Goal: Information Seeking & Learning: Learn about a topic

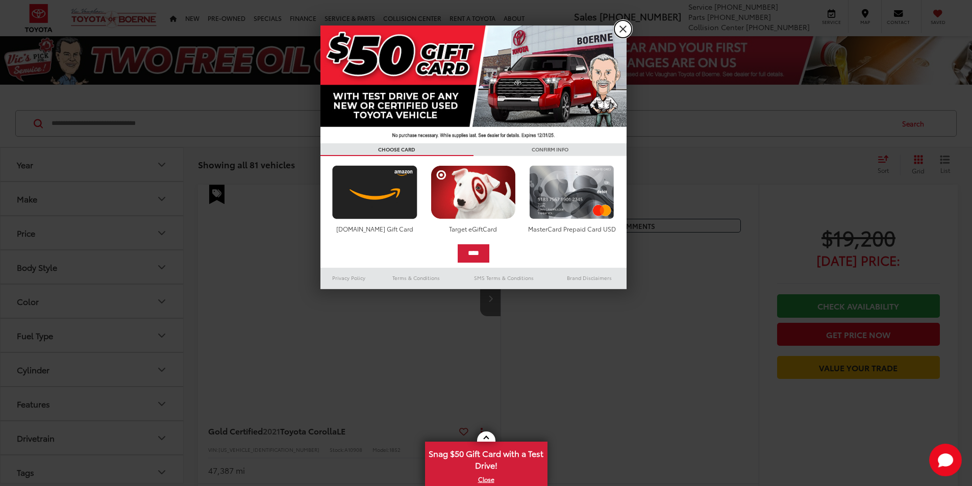
click at [623, 28] on link "X" at bounding box center [622, 28] width 17 height 17
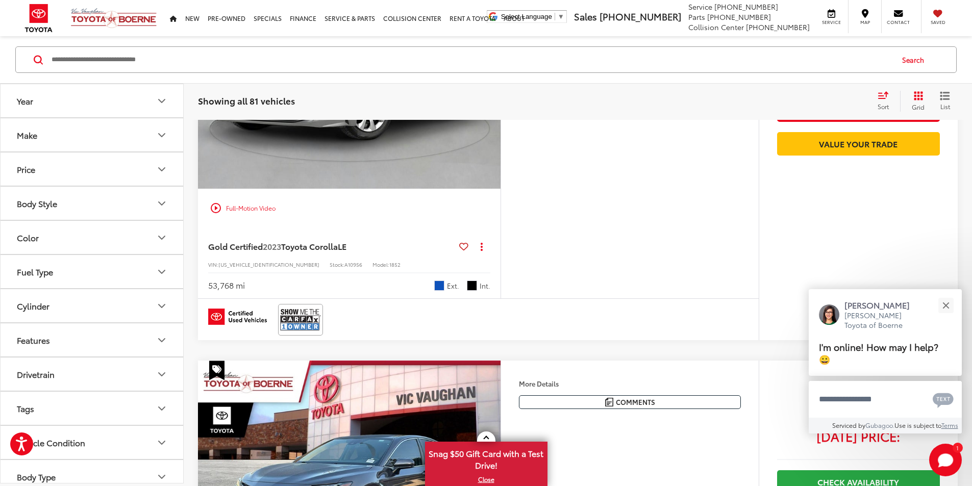
scroll to position [1049, 0]
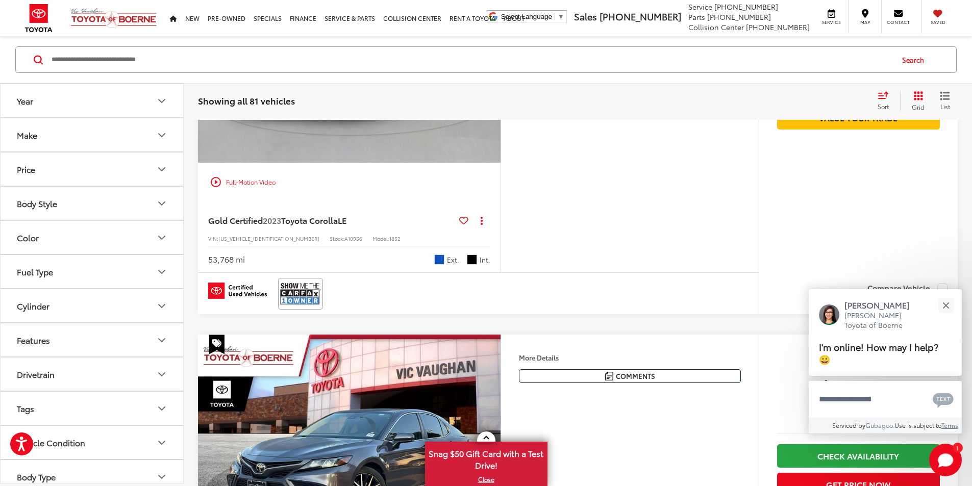
click at [162, 132] on icon "Make" at bounding box center [162, 135] width 12 height 12
click at [162, 130] on icon "Make" at bounding box center [162, 135] width 12 height 12
click at [165, 201] on icon "Body Style" at bounding box center [162, 203] width 12 height 12
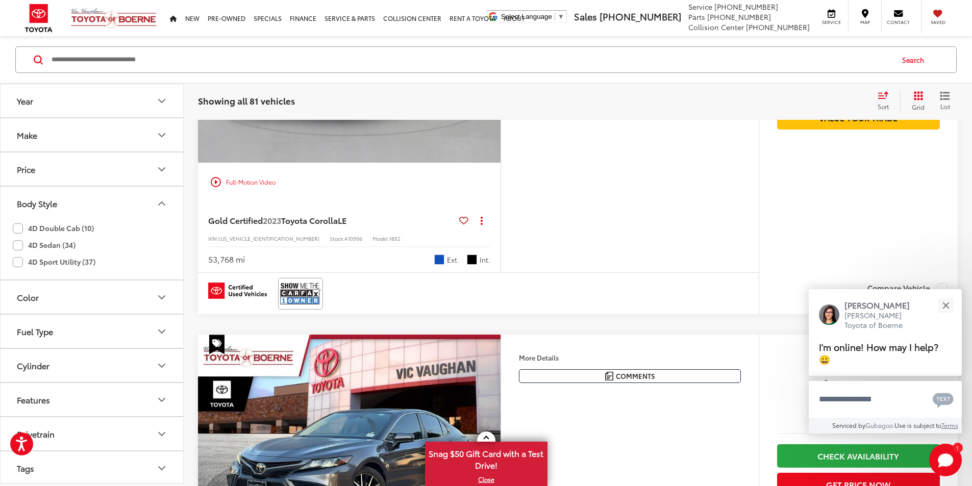
click at [165, 201] on icon "Body Style" at bounding box center [162, 203] width 12 height 12
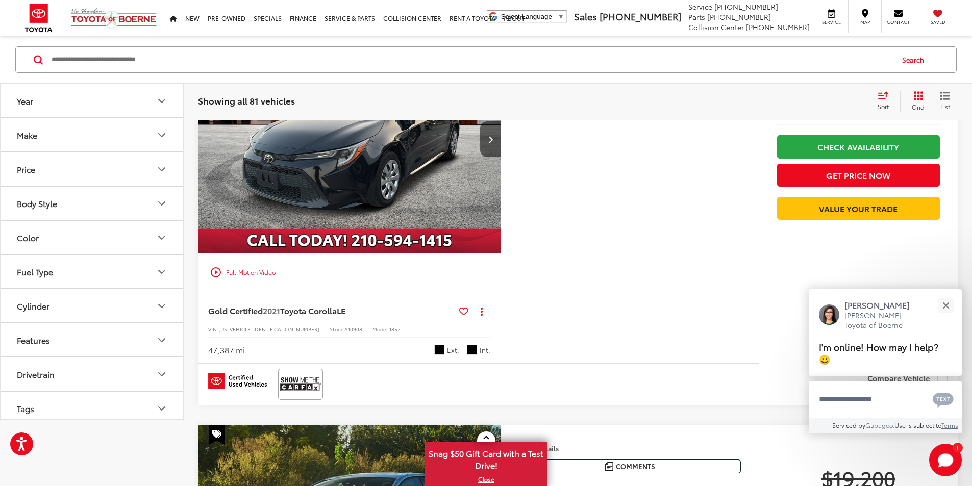
scroll to position [0, 0]
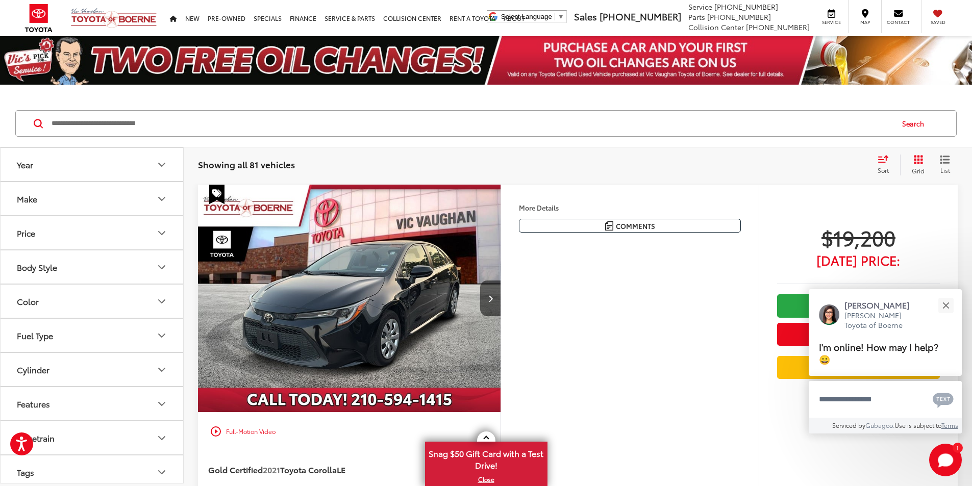
click at [166, 125] on input "Search by Make, Model, or Keyword" at bounding box center [472, 123] width 842 height 24
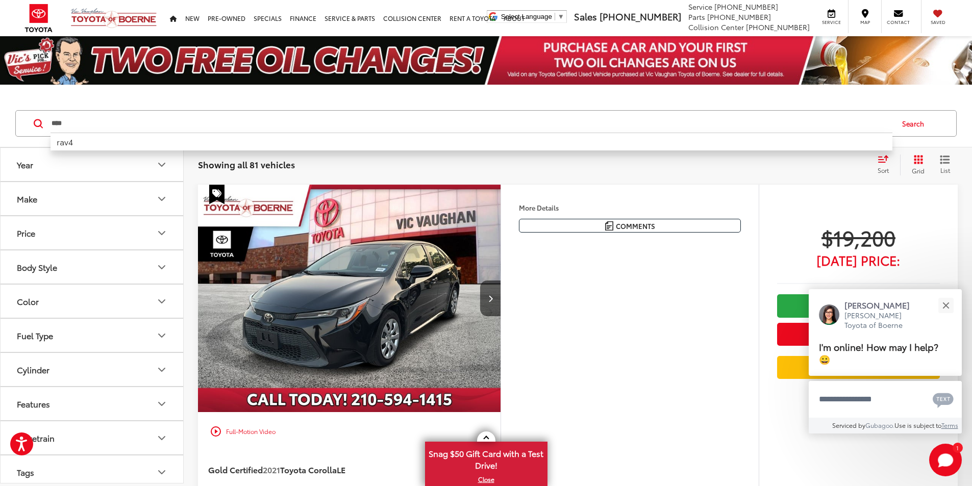
type input "****"
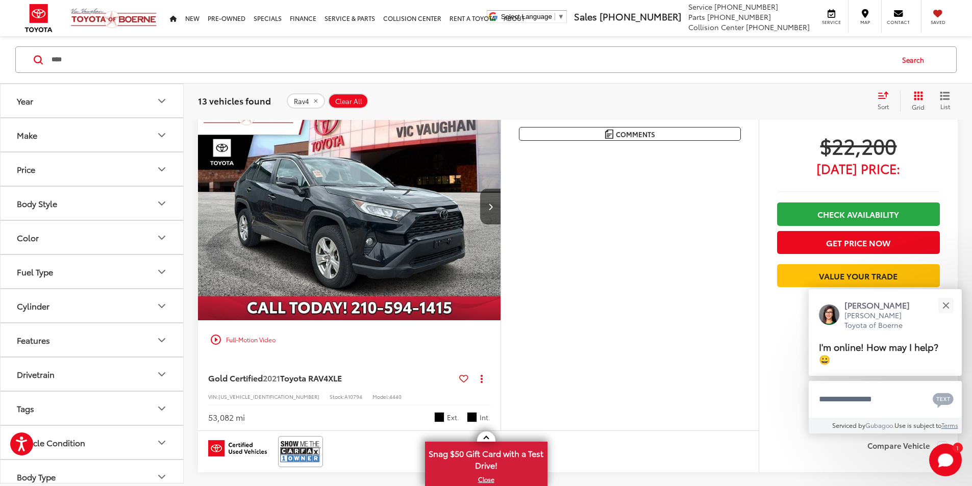
scroll to position [137, 0]
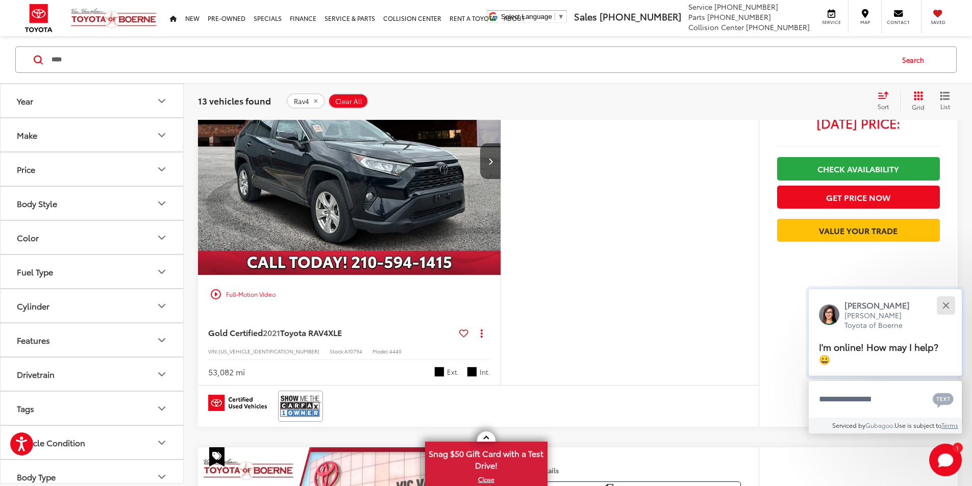
click at [945, 307] on button "Close" at bounding box center [946, 305] width 22 height 22
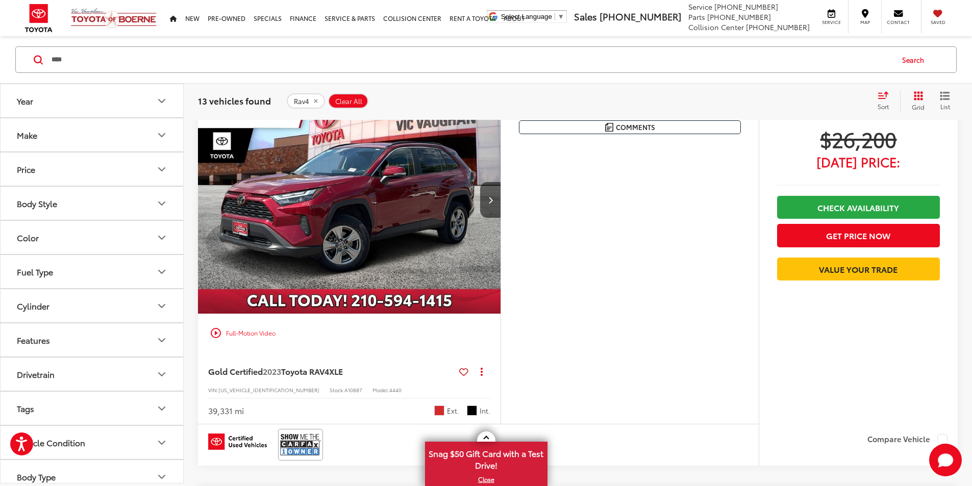
scroll to position [505, 0]
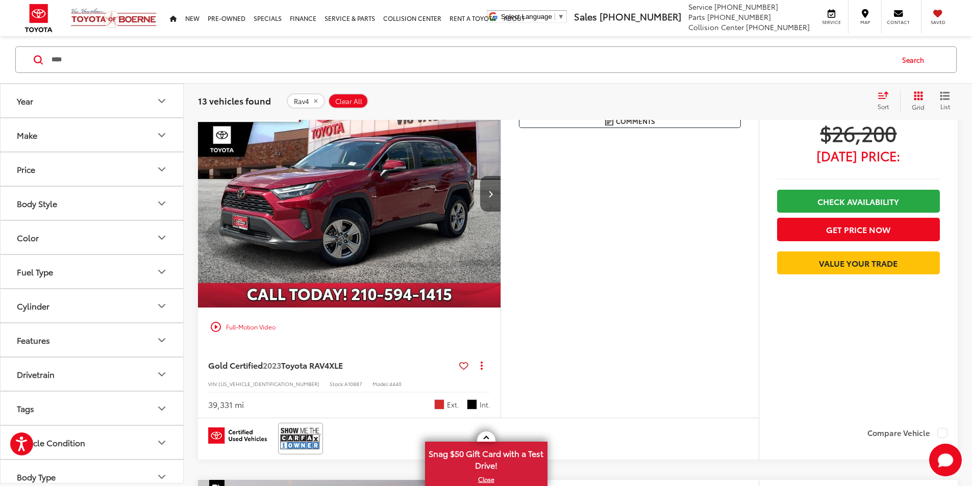
click at [493, 197] on icon "Next image" at bounding box center [490, 193] width 5 height 7
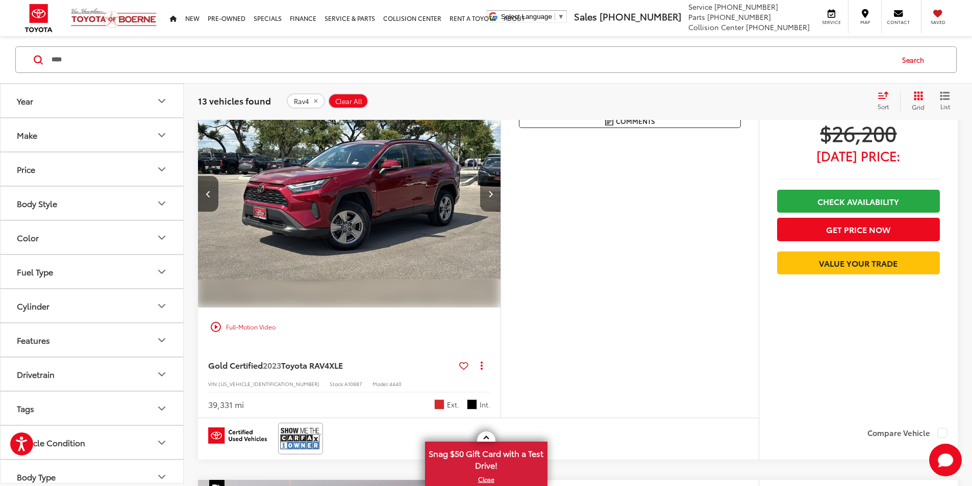
click at [493, 197] on icon "Next image" at bounding box center [490, 193] width 5 height 7
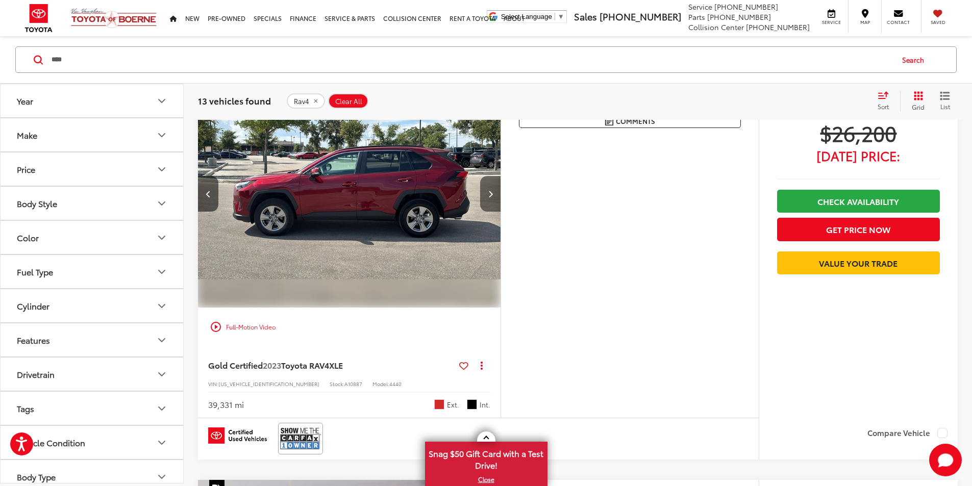
click at [493, 197] on icon "Next image" at bounding box center [490, 193] width 5 height 7
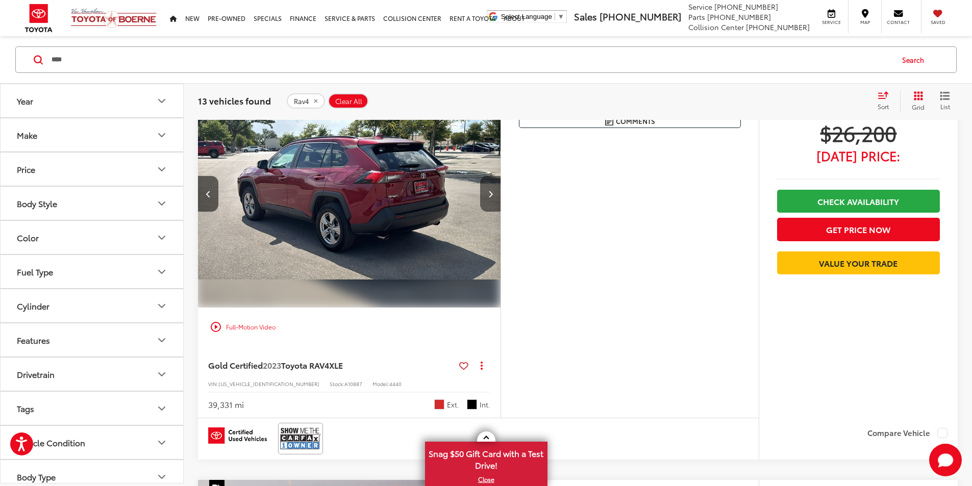
click at [493, 197] on icon "Next image" at bounding box center [490, 193] width 5 height 7
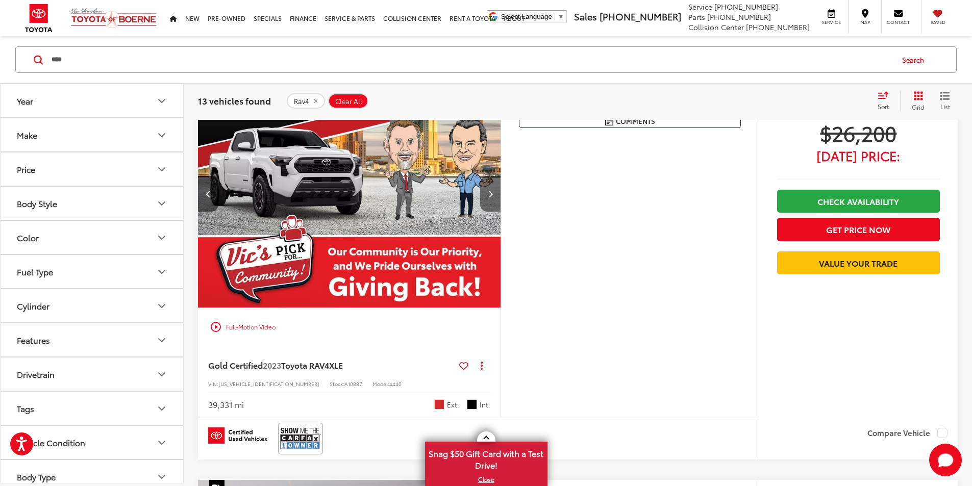
scroll to position [0, 1547]
click at [493, 197] on icon "Next image" at bounding box center [490, 193] width 5 height 7
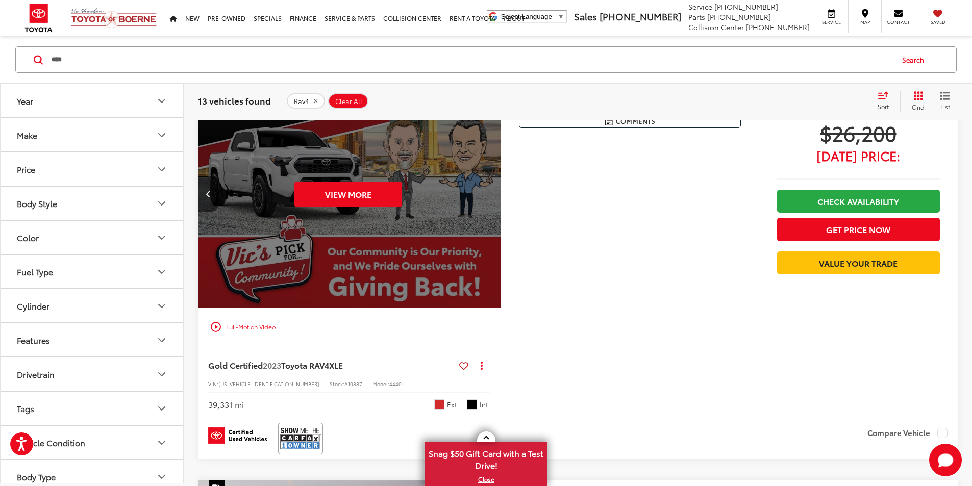
scroll to position [0, 1935]
click at [500, 284] on div "View More" at bounding box center [348, 194] width 304 height 228
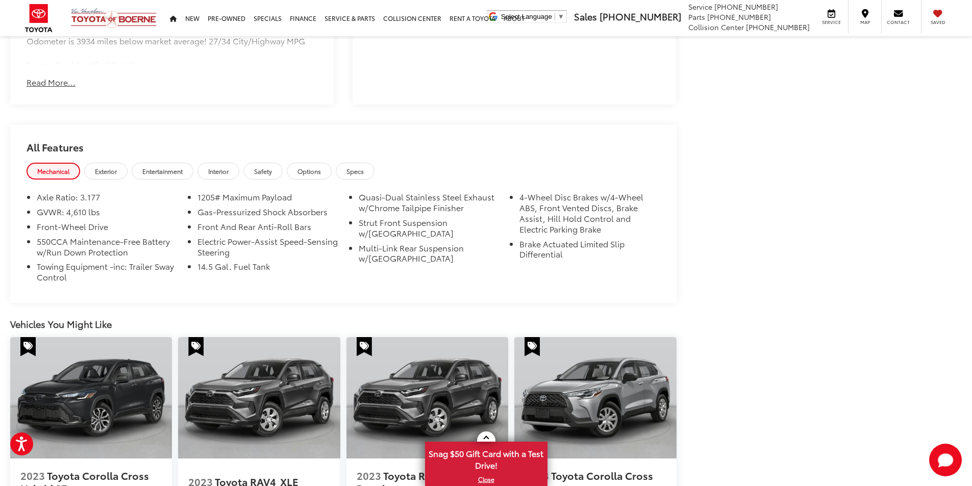
scroll to position [834, 0]
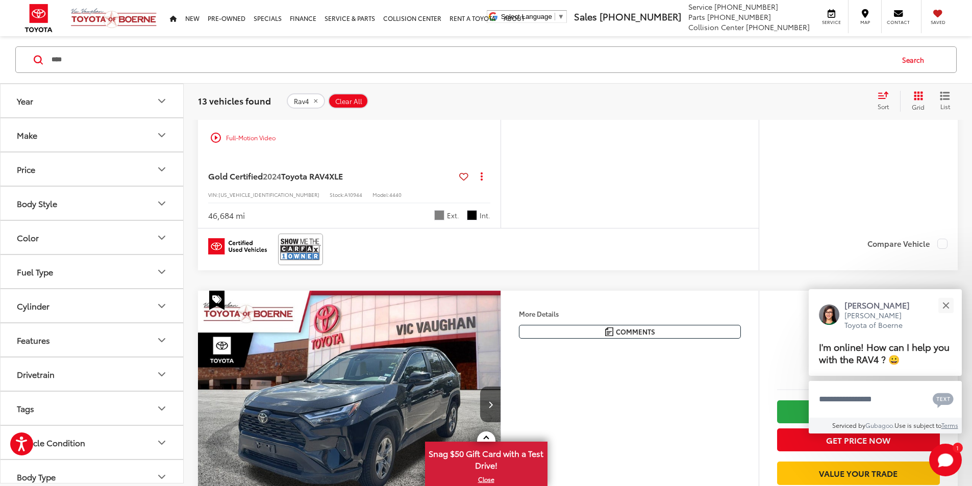
scroll to position [2333, 0]
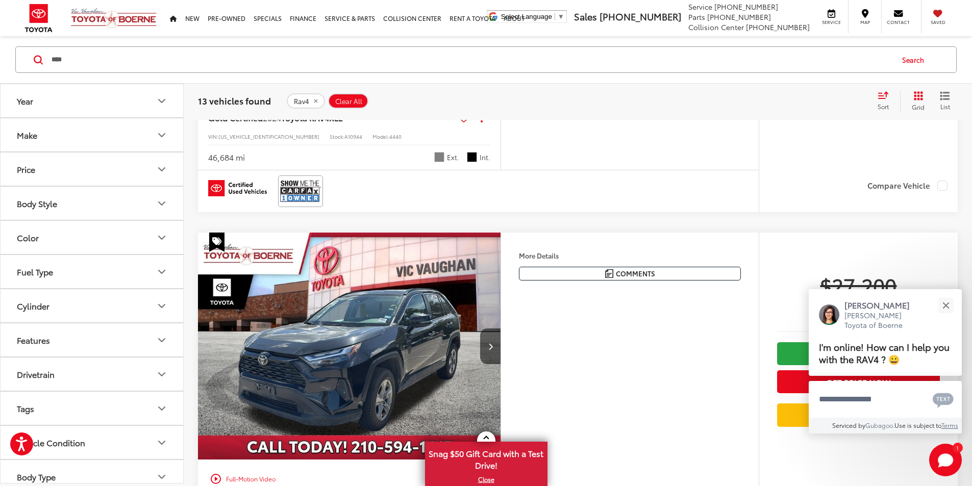
click at [0, 0] on button "More..." at bounding box center [0, 0] width 0 height 0
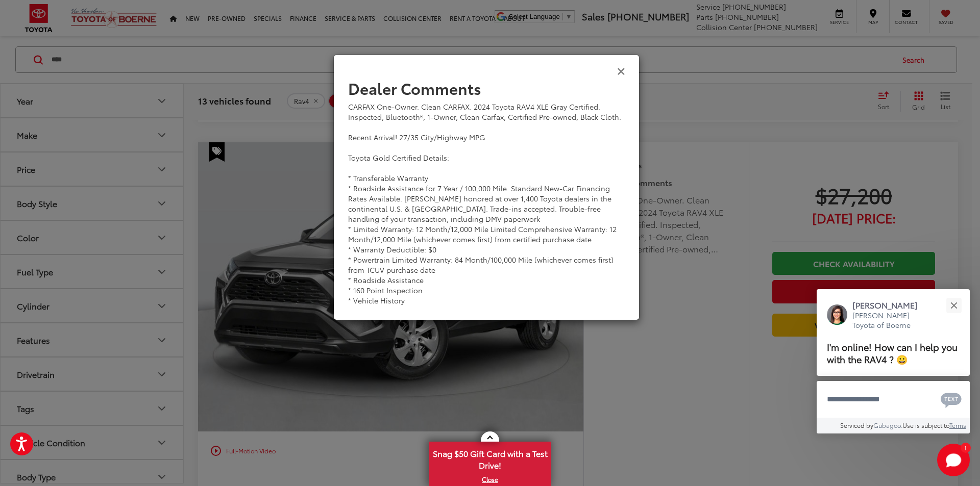
click at [621, 69] on icon "Close" at bounding box center [621, 70] width 8 height 11
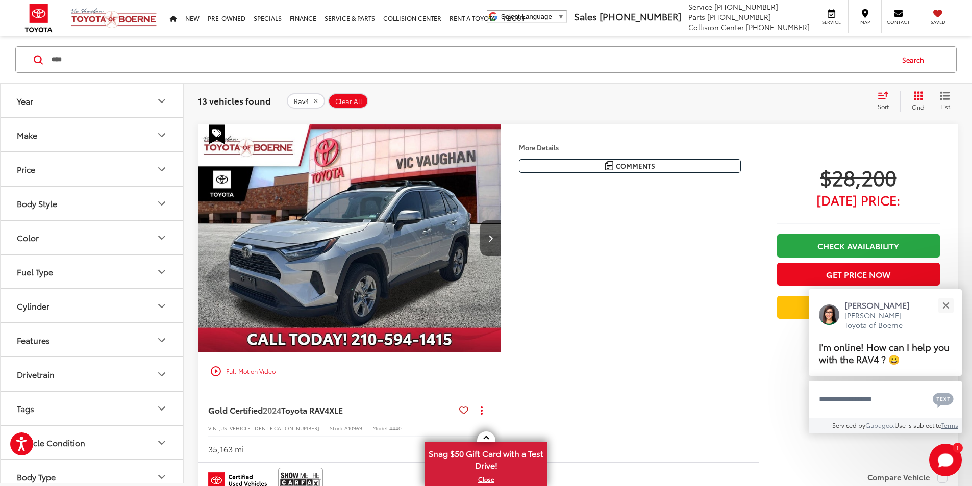
scroll to position [2831, 0]
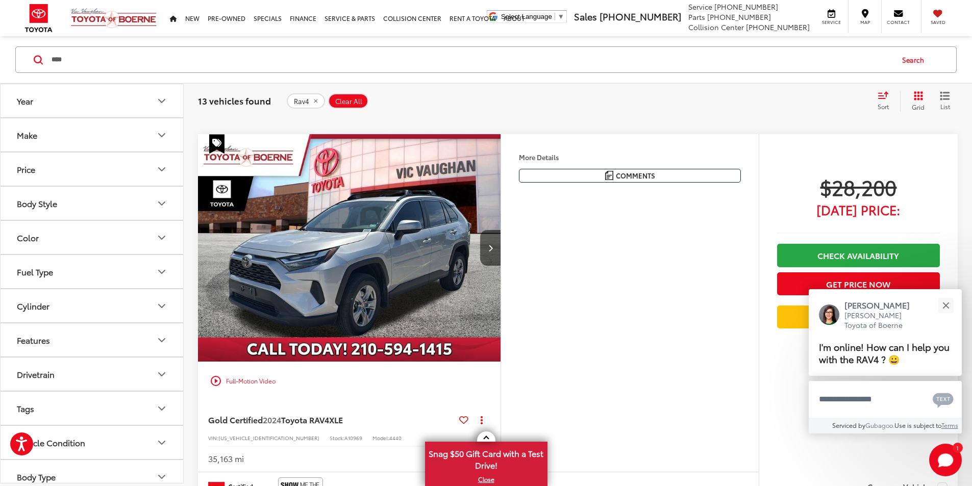
click at [0, 0] on button "More..." at bounding box center [0, 0] width 0 height 0
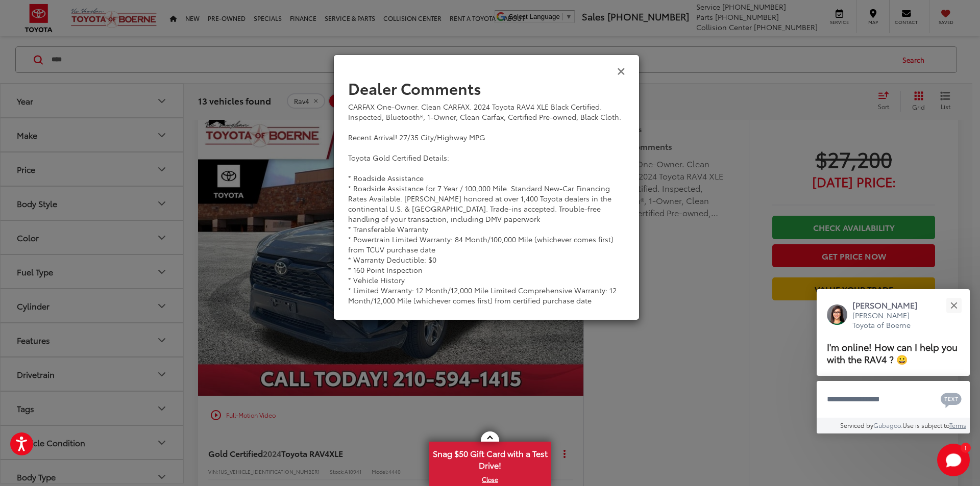
click at [617, 69] on icon "Close" at bounding box center [621, 70] width 8 height 11
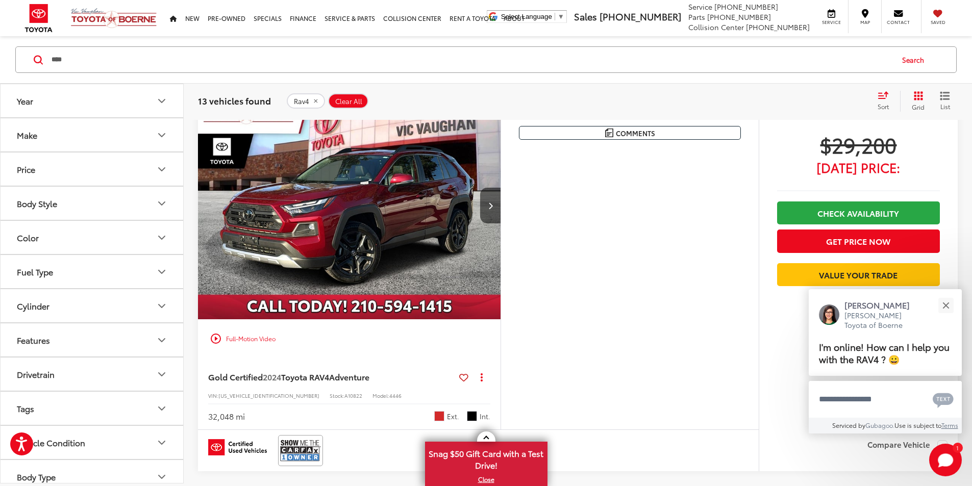
scroll to position [3263, 0]
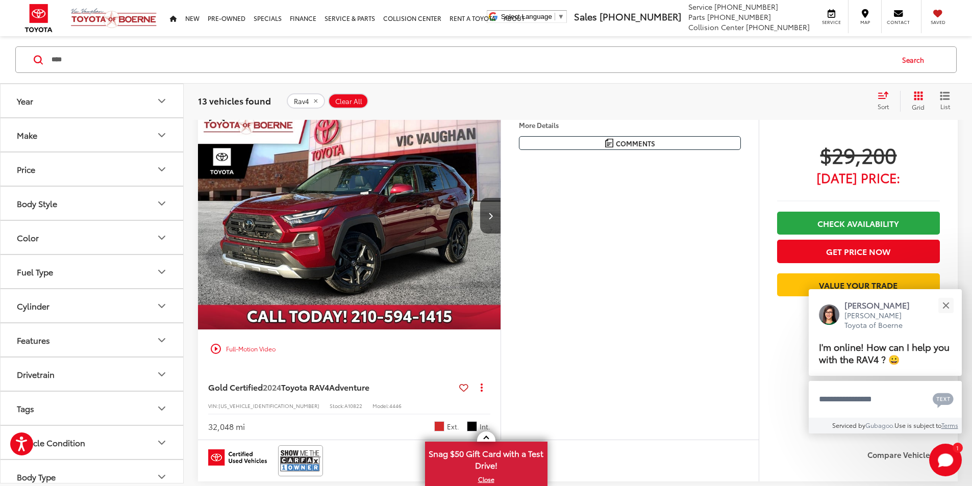
click at [0, 0] on button "More..." at bounding box center [0, 0] width 0 height 0
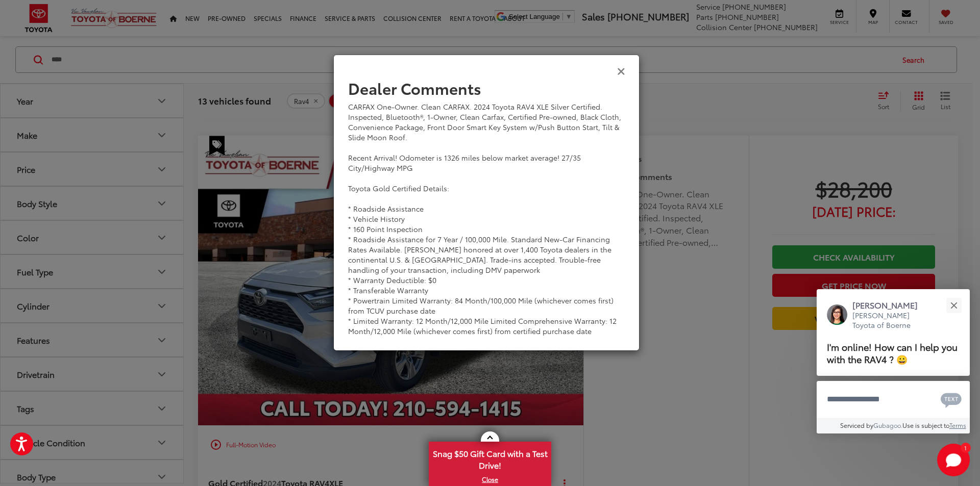
click at [620, 68] on icon "Close" at bounding box center [621, 70] width 8 height 11
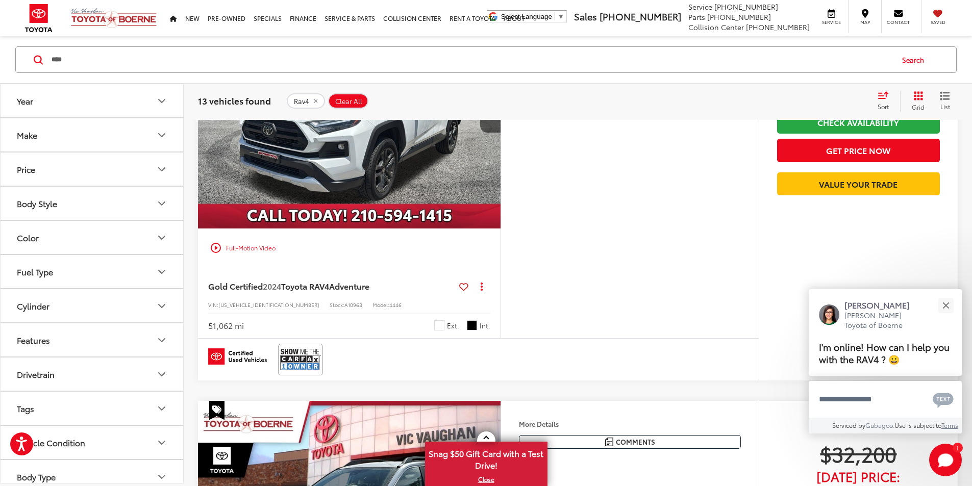
scroll to position [3783, 0]
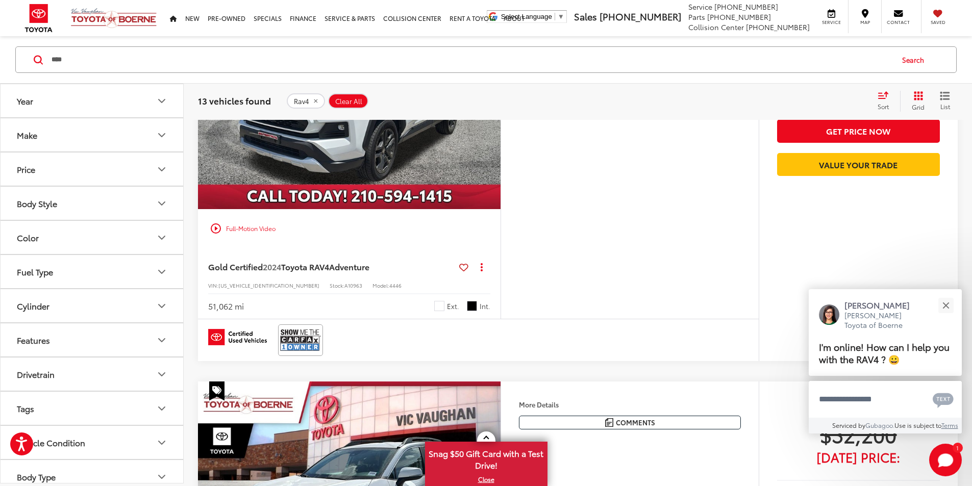
click at [0, 0] on button "More..." at bounding box center [0, 0] width 0 height 0
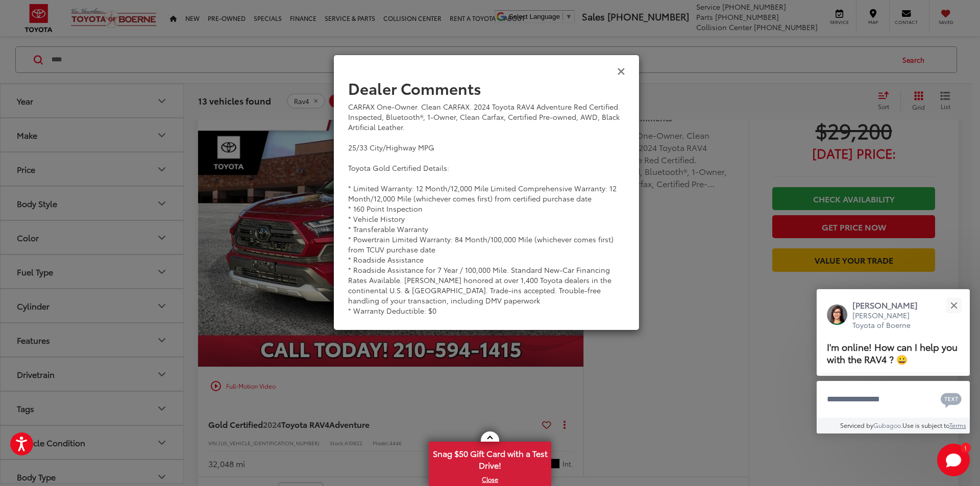
click at [619, 71] on icon "Close" at bounding box center [621, 70] width 8 height 11
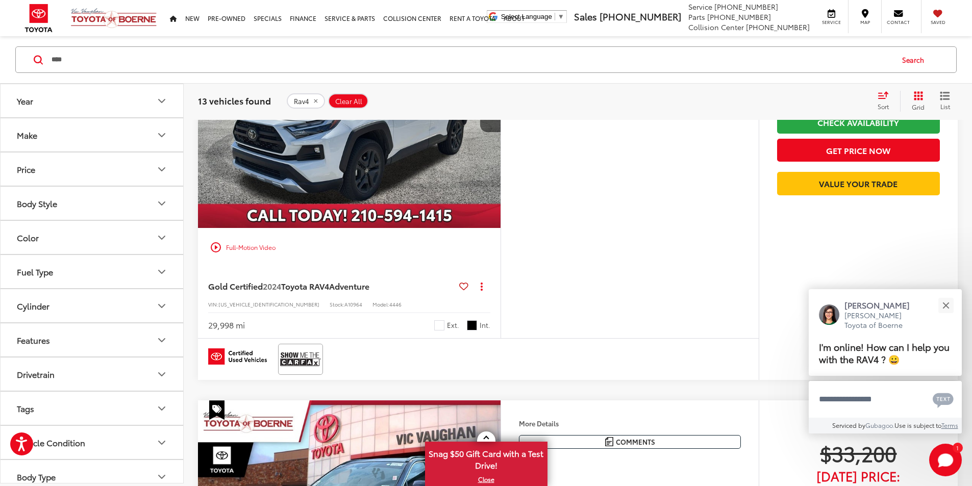
scroll to position [4180, 0]
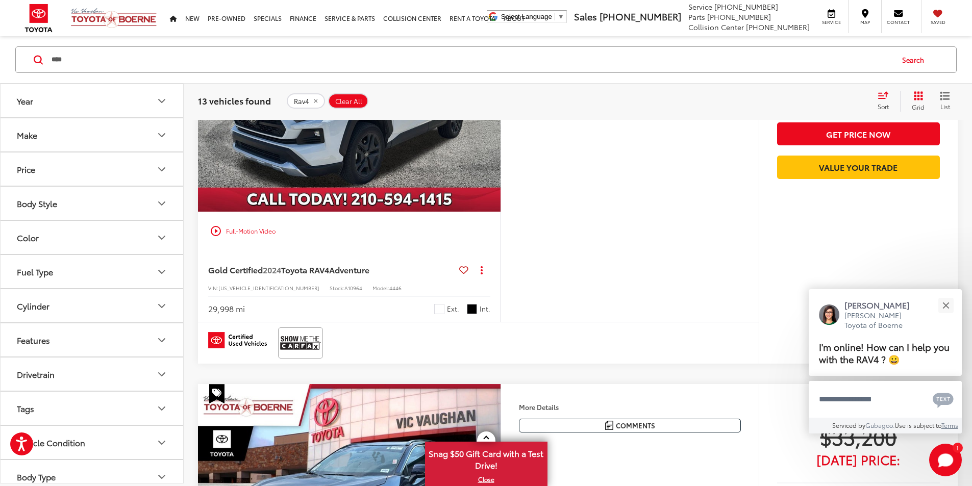
click at [0, 0] on button "More..." at bounding box center [0, 0] width 0 height 0
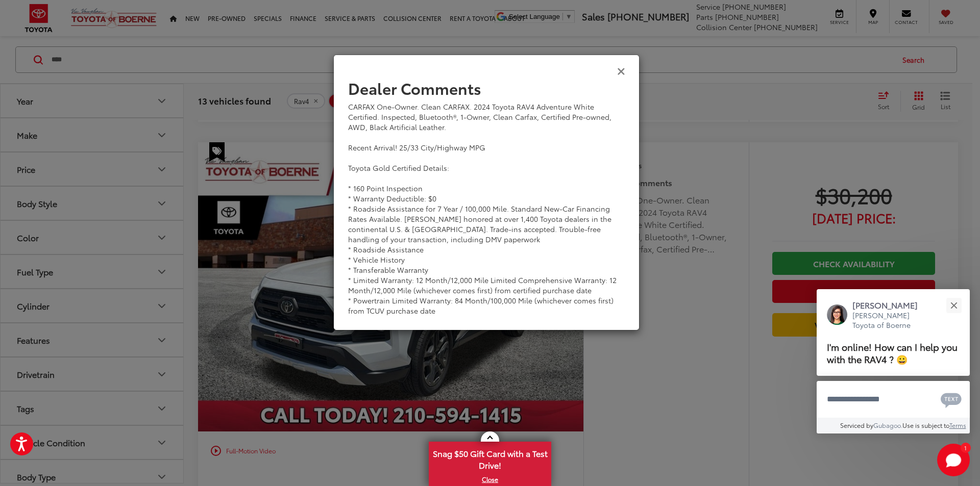
click at [621, 68] on icon "Close" at bounding box center [621, 70] width 8 height 11
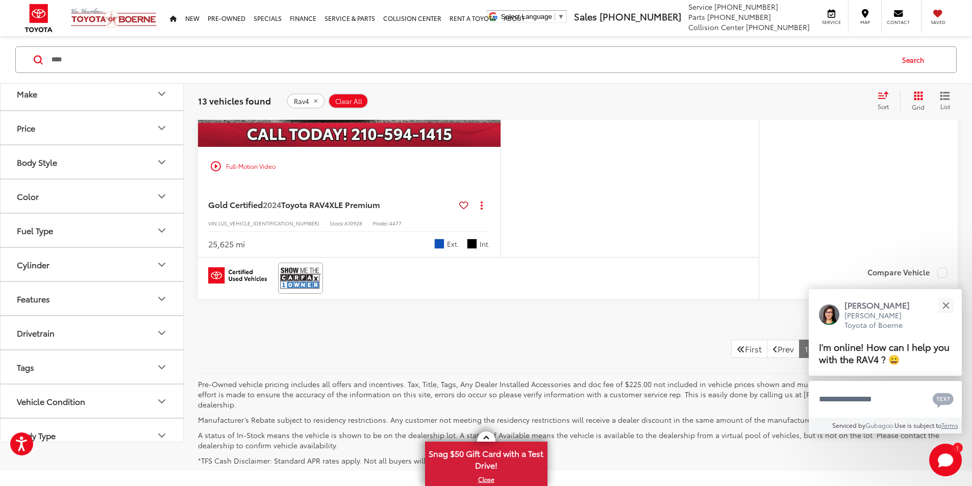
scroll to position [4638, 0]
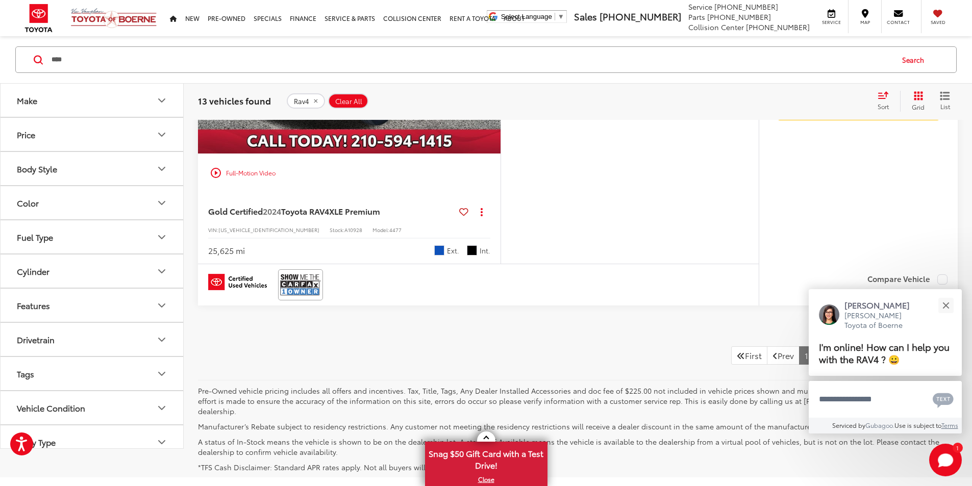
click at [0, 0] on button "More..." at bounding box center [0, 0] width 0 height 0
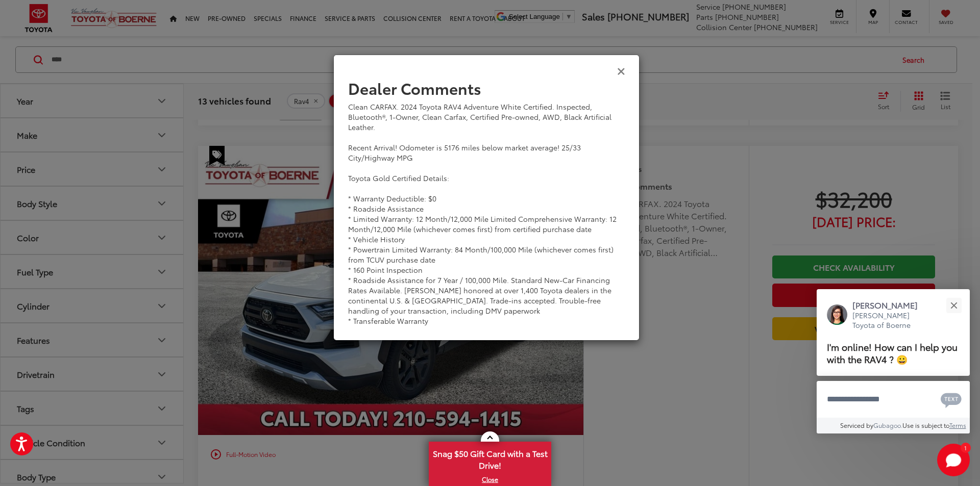
click at [618, 69] on icon "Close" at bounding box center [621, 70] width 8 height 11
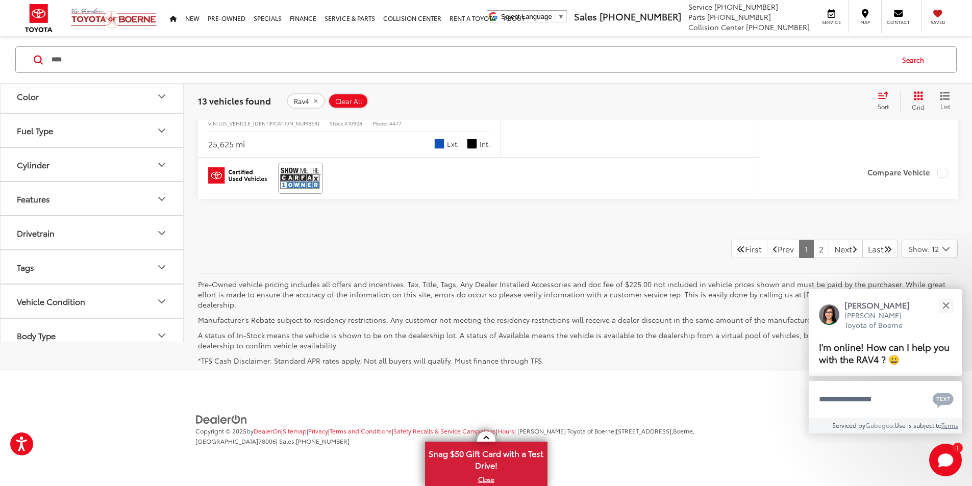
scroll to position [5128, 0]
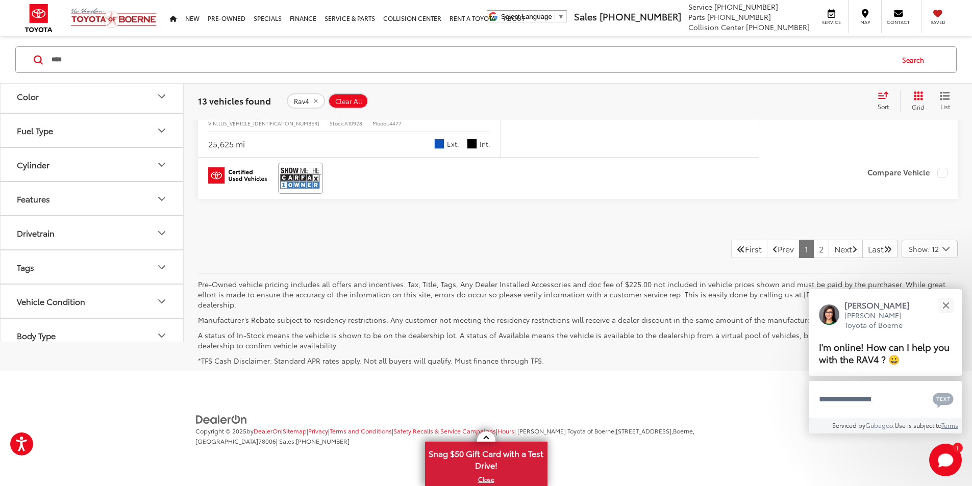
scroll to position [0, 1935]
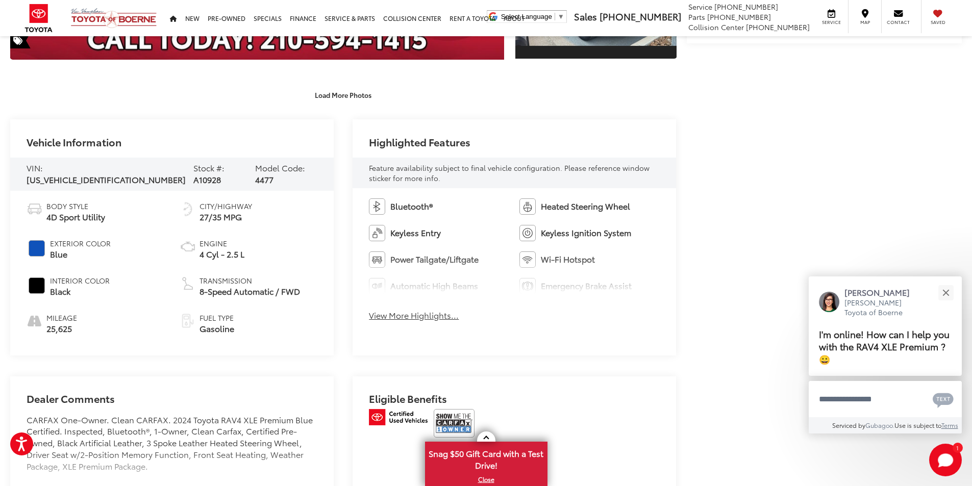
scroll to position [419, 0]
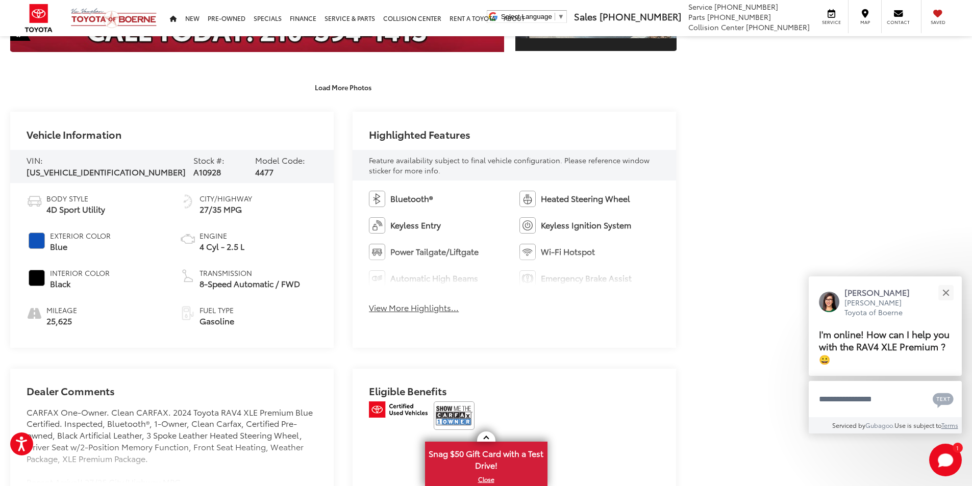
click at [408, 308] on button "View More Highlights..." at bounding box center [414, 308] width 90 height 12
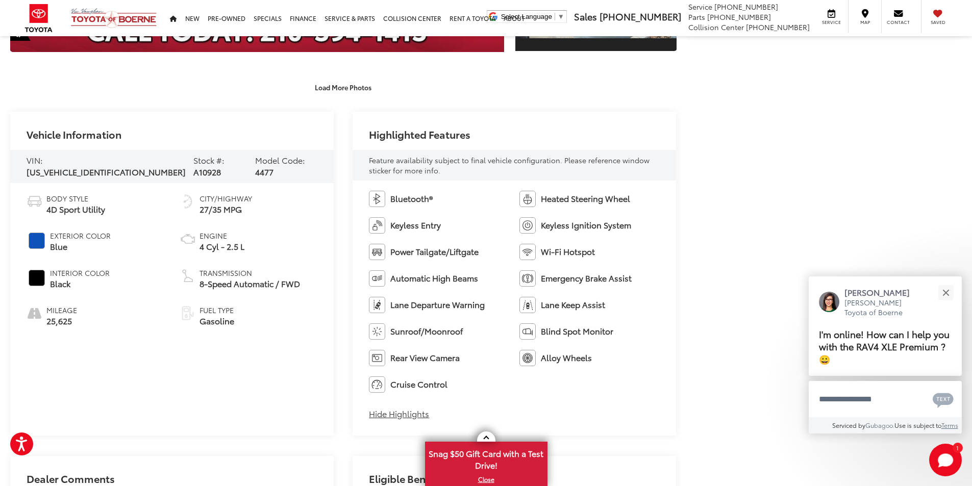
scroll to position [215, 0]
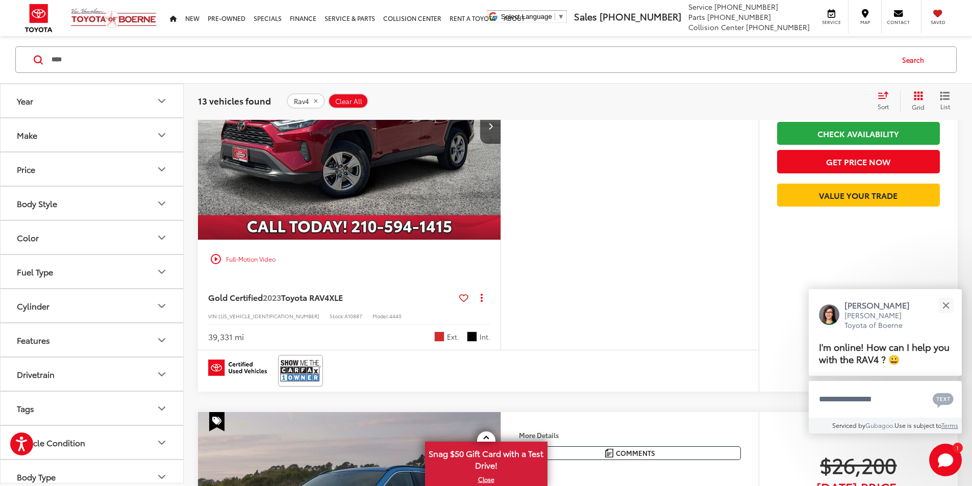
scroll to position [566, 0]
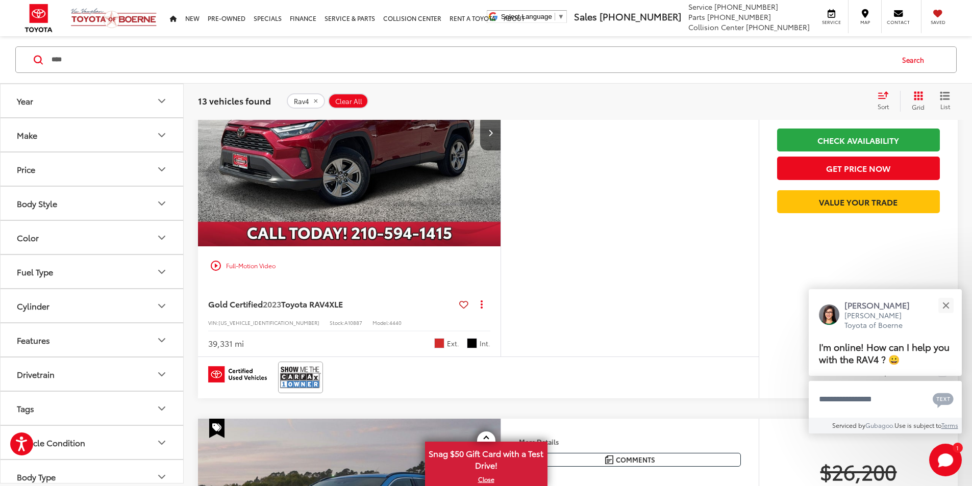
click at [454, 168] on img "2023 Toyota RAV4 XLE 0" at bounding box center [349, 133] width 304 height 228
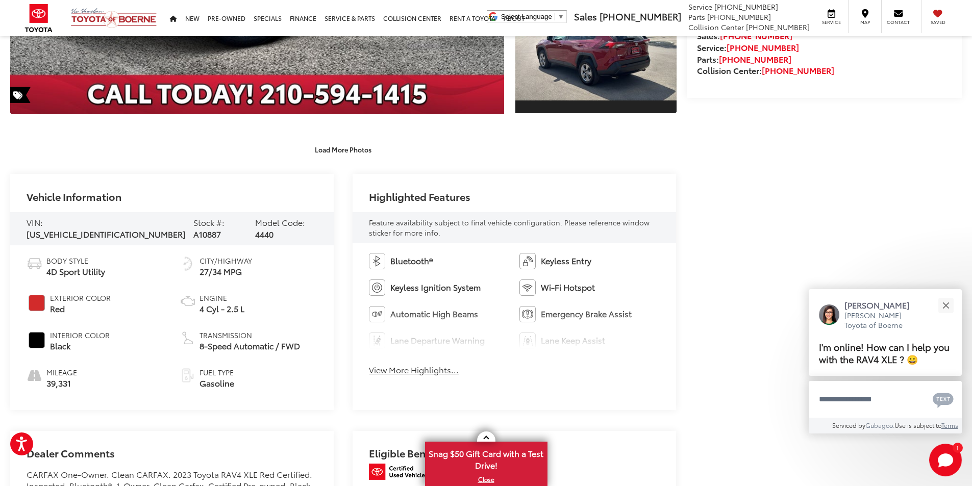
scroll to position [364, 0]
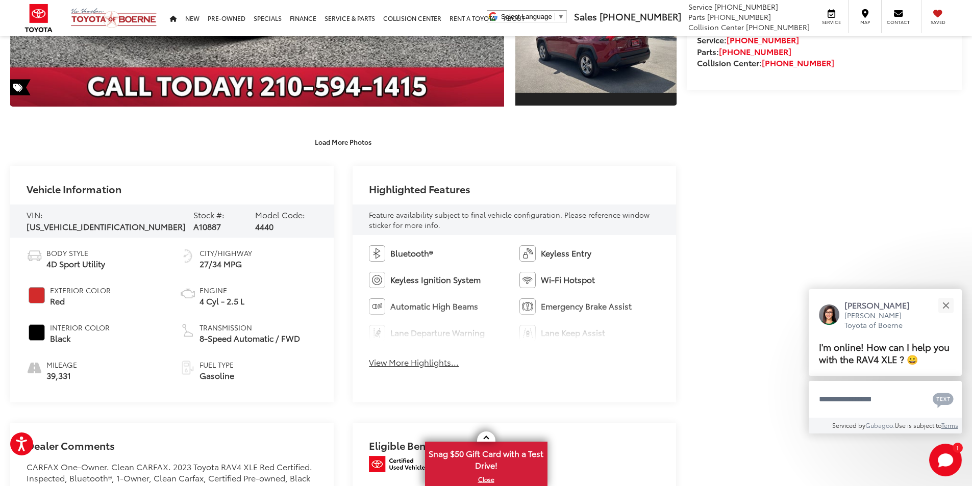
click at [410, 363] on button "View More Highlights..." at bounding box center [414, 363] width 90 height 12
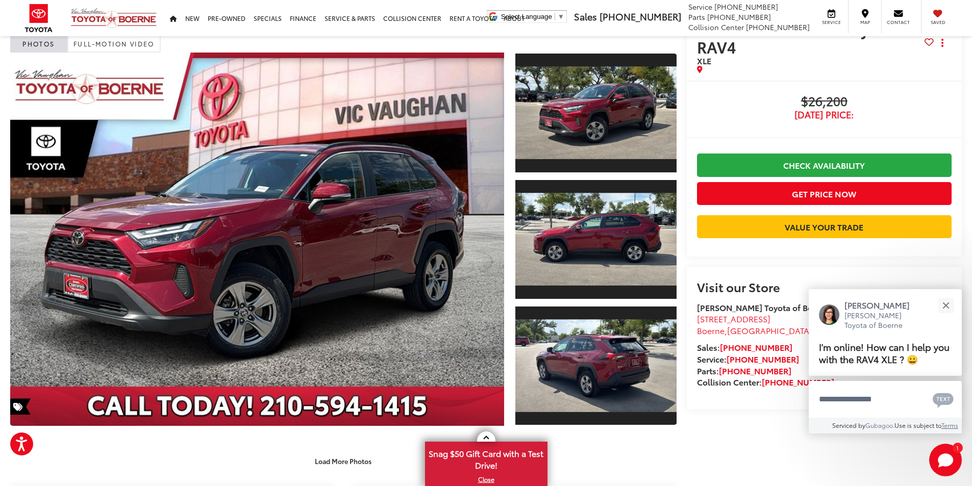
scroll to position [0, 0]
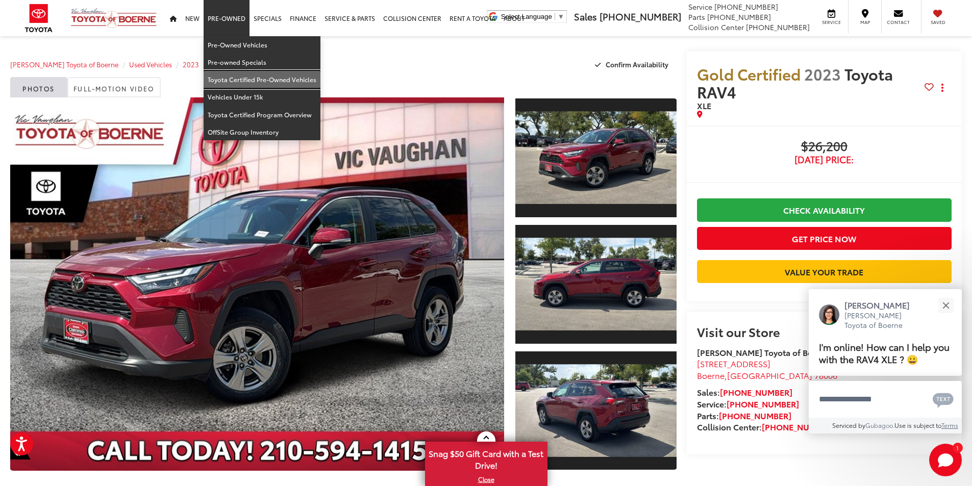
click at [234, 74] on link "Toyota Certified Pre-Owned Vehicles" at bounding box center [262, 79] width 117 height 17
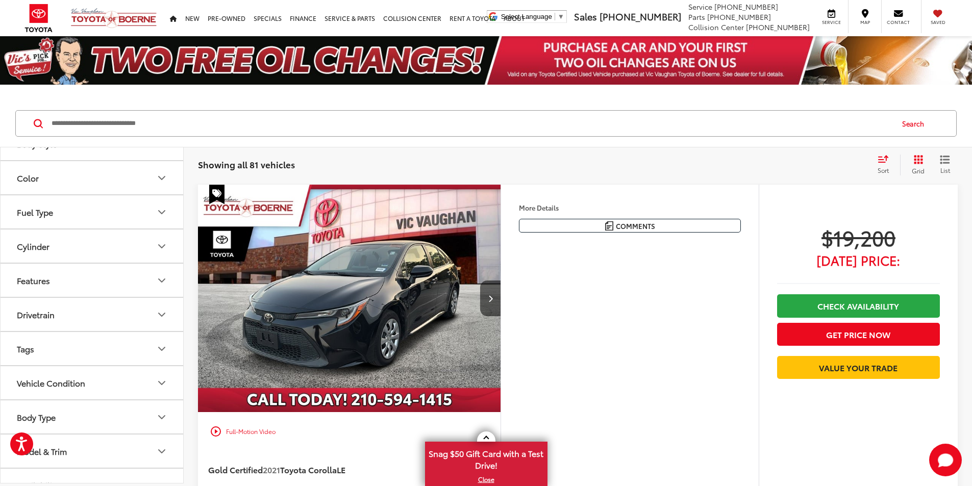
scroll to position [143, 0]
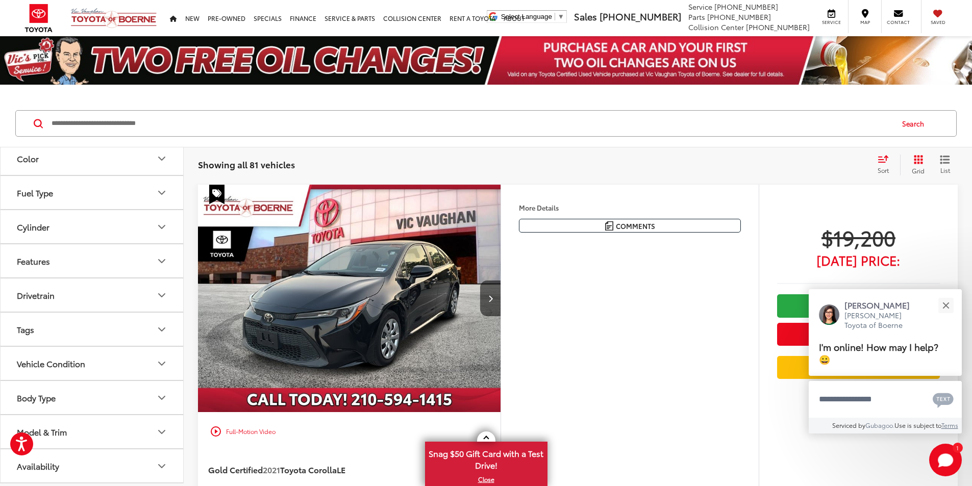
click at [162, 429] on icon "Model & Trim" at bounding box center [162, 432] width 12 height 12
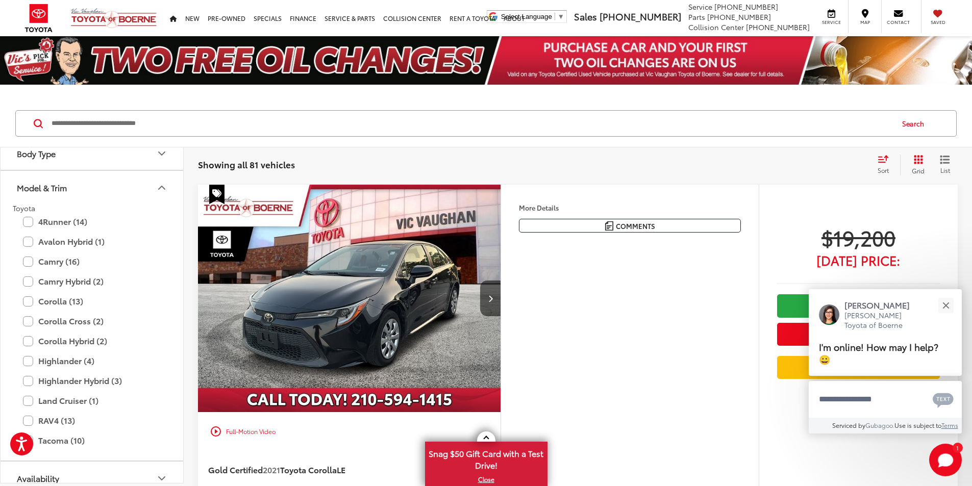
scroll to position [399, 0]
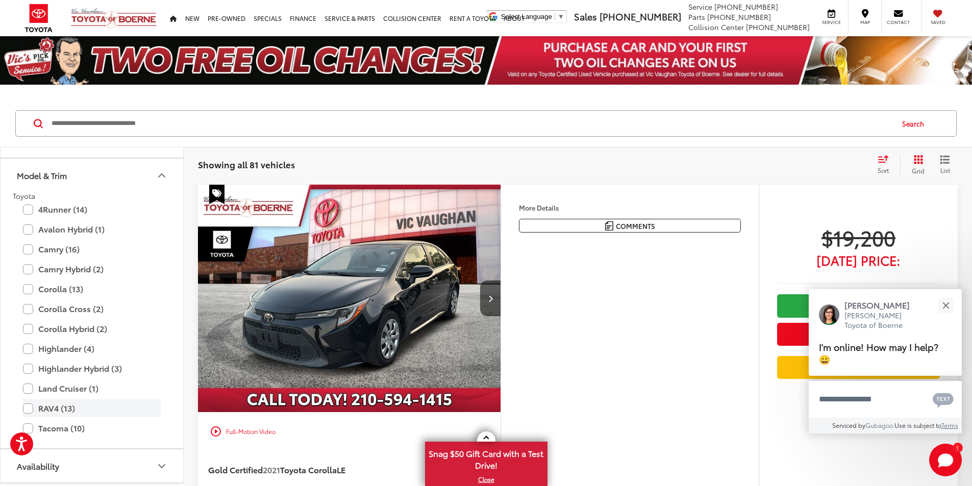
click at [44, 412] on label "RAV4 (13)" at bounding box center [92, 408] width 138 height 18
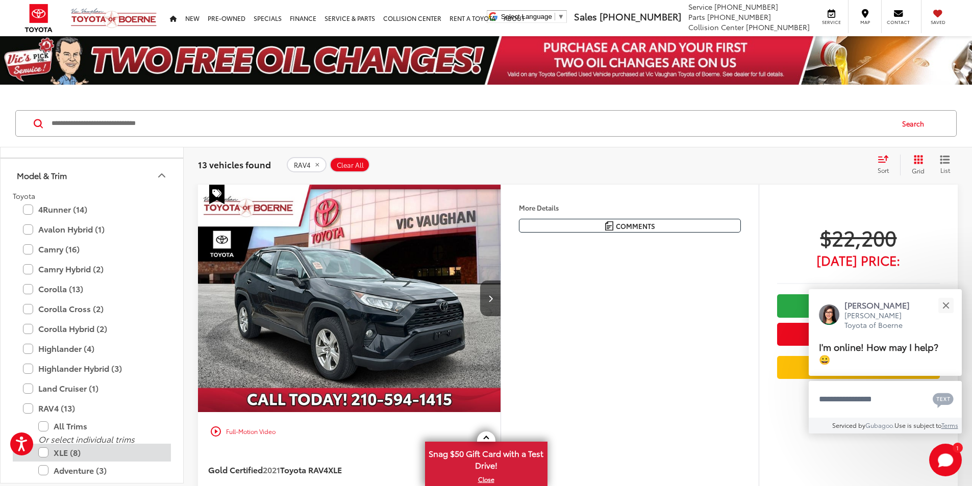
click at [58, 454] on label "XLE (8)" at bounding box center [99, 453] width 122 height 18
click at [64, 468] on label "Adventure (3)" at bounding box center [99, 471] width 122 height 18
click at [56, 454] on label "XLE (8)" at bounding box center [99, 453] width 122 height 18
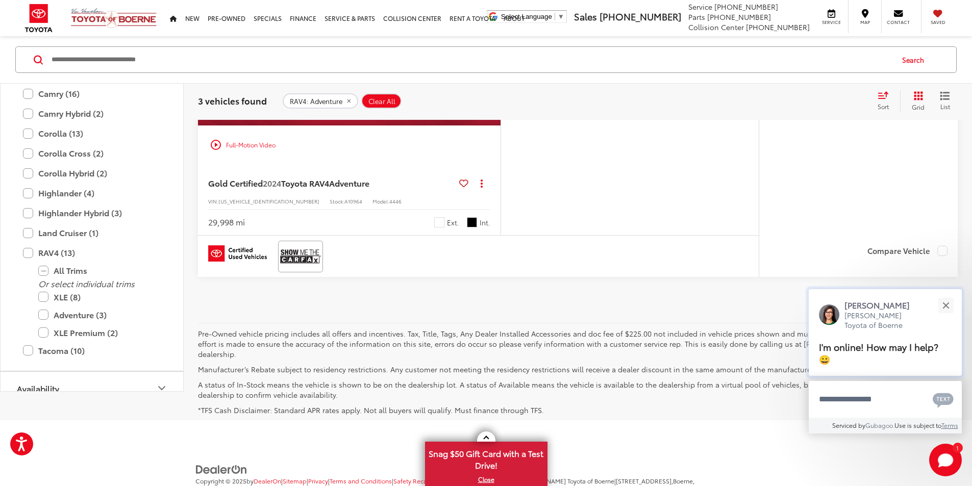
scroll to position [1076, 0]
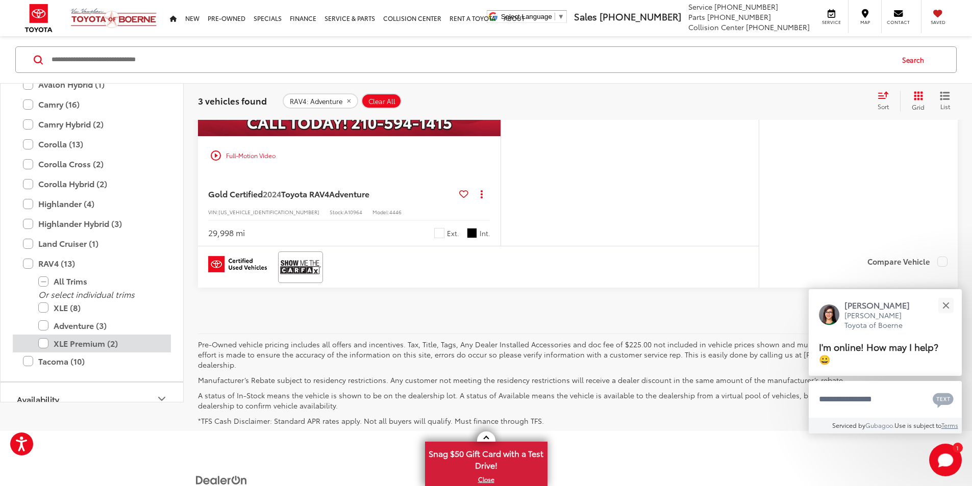
click at [44, 353] on label "XLE Premium (2)" at bounding box center [99, 344] width 122 height 18
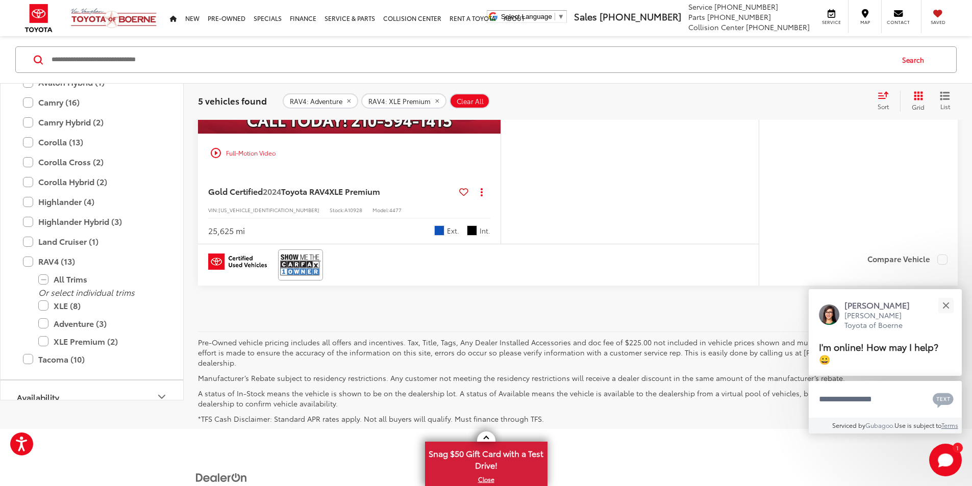
scroll to position [1861, 0]
click at [501, 133] on img "2024 Toyota RAV4 XLE Premium 0" at bounding box center [349, 19] width 304 height 228
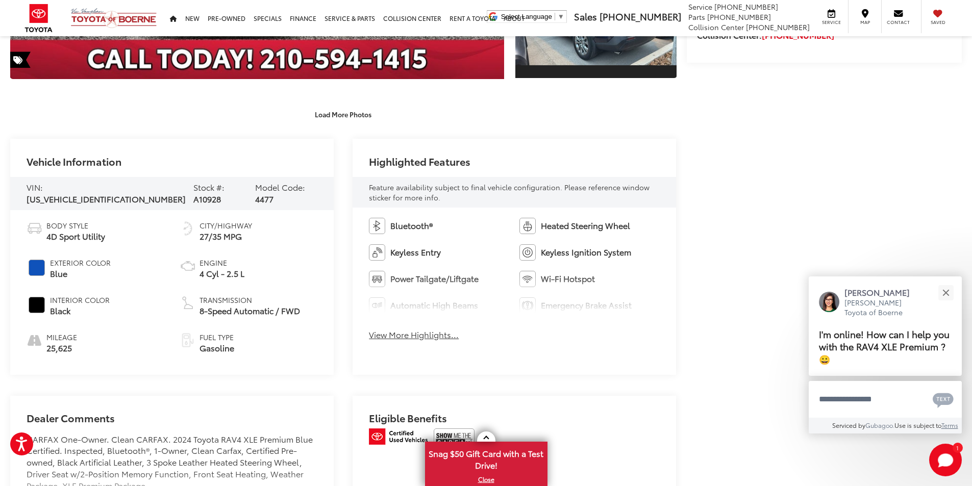
scroll to position [394, 0]
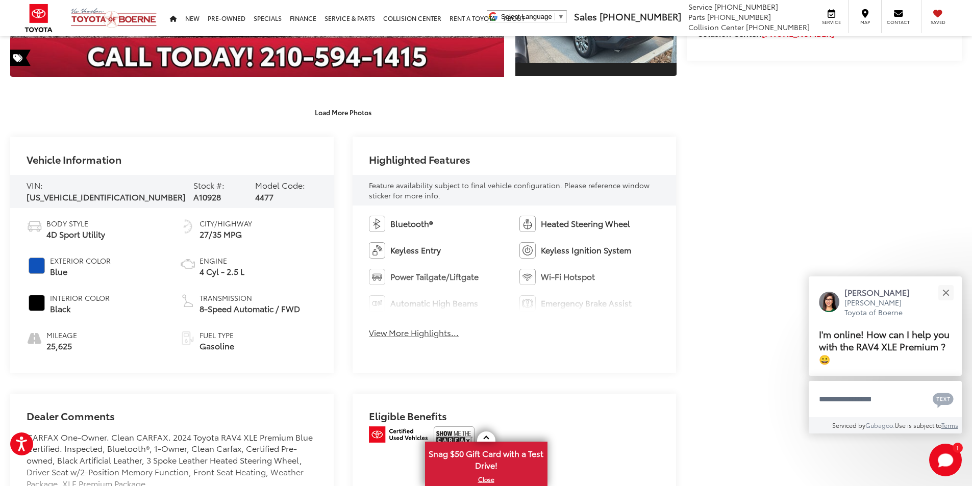
click at [406, 336] on button "View More Highlights..." at bounding box center [414, 333] width 90 height 12
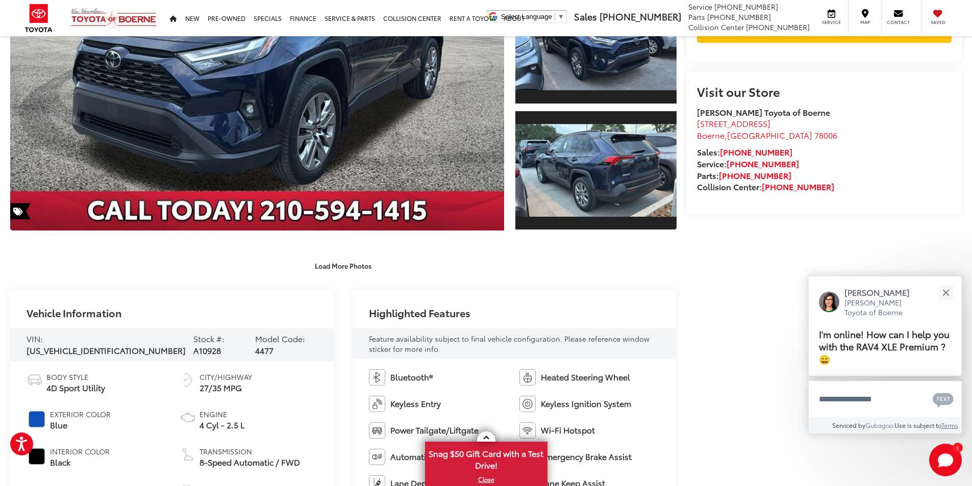
scroll to position [243, 0]
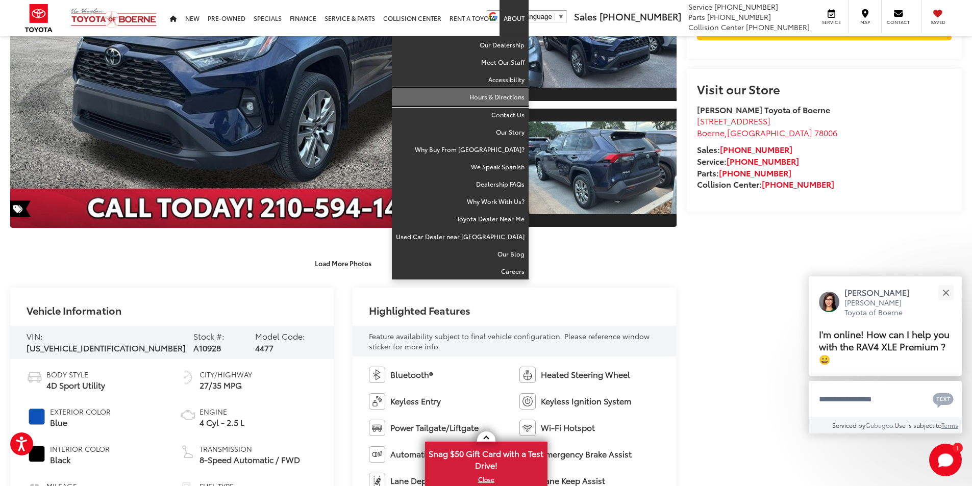
click at [501, 96] on link "Hours & Directions" at bounding box center [460, 96] width 137 height 17
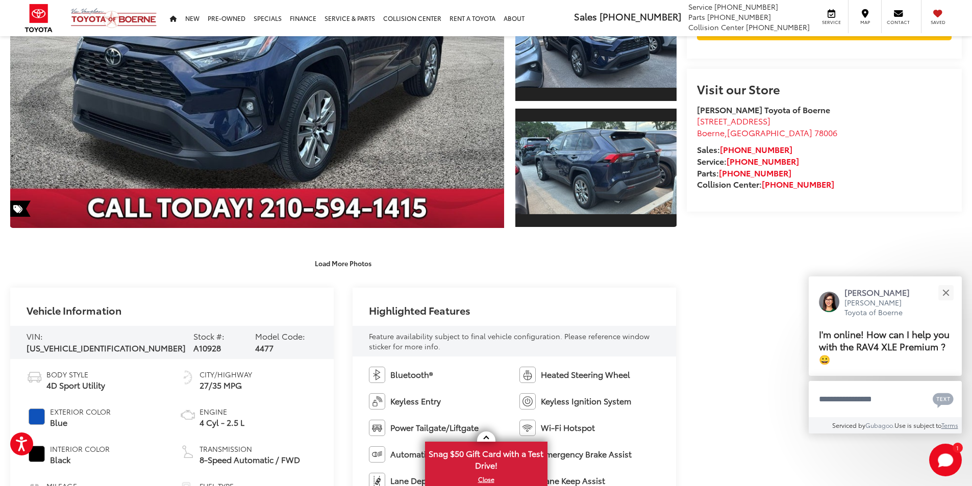
scroll to position [240, 0]
